Goal: Task Accomplishment & Management: Manage account settings

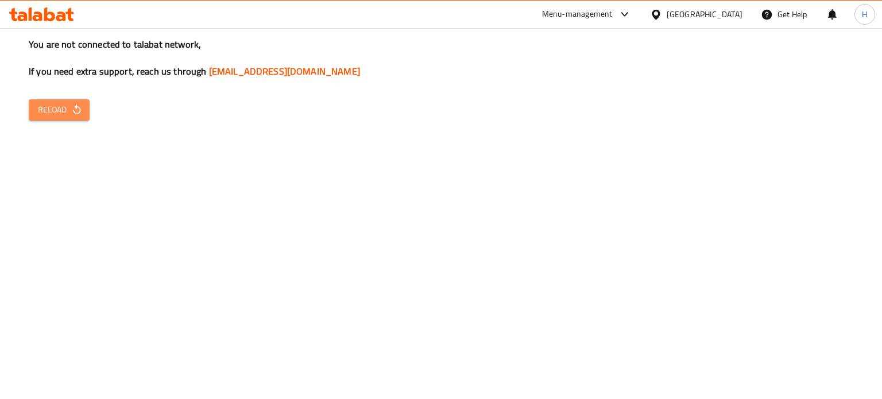
click at [57, 101] on button "Reload" at bounding box center [59, 109] width 61 height 21
click at [67, 114] on span "Reload" at bounding box center [59, 110] width 42 height 14
click at [69, 110] on span "Reload" at bounding box center [59, 110] width 42 height 14
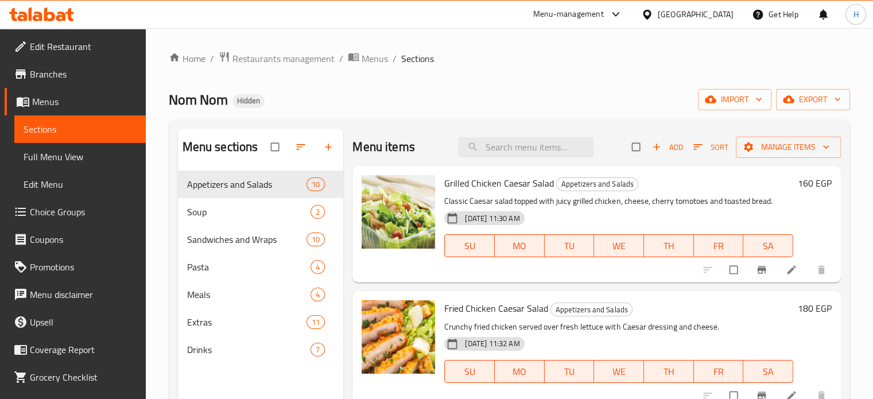
click at [48, 20] on icon at bounding box center [49, 14] width 11 height 14
